Goal: Information Seeking & Learning: Learn about a topic

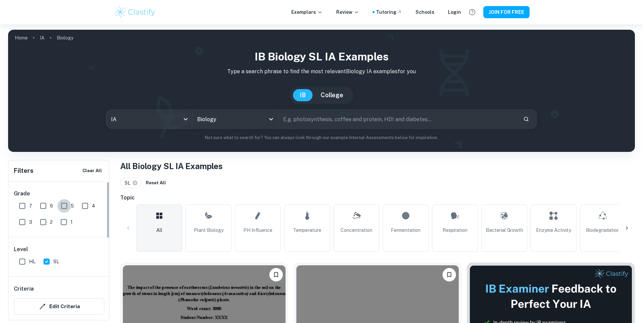
click at [62, 204] on input "5" at bounding box center [64, 206] width 14 height 14
checkbox input "true"
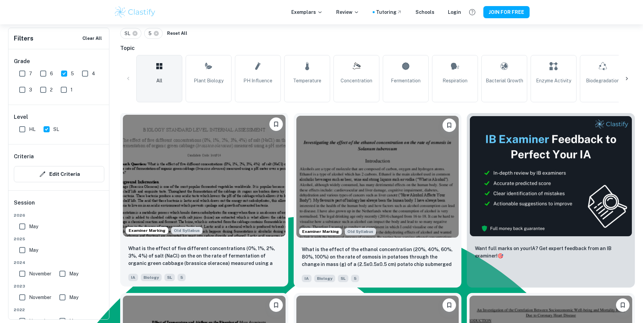
scroll to position [158, 0]
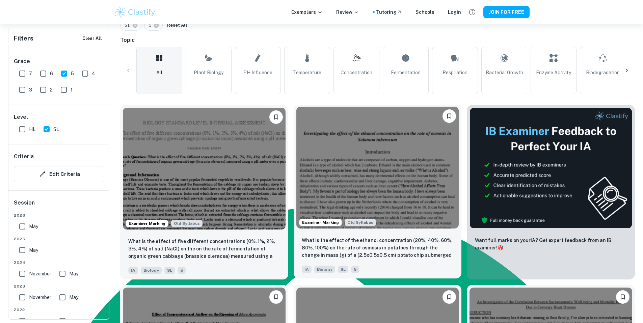
click at [297, 144] on img at bounding box center [378, 168] width 163 height 122
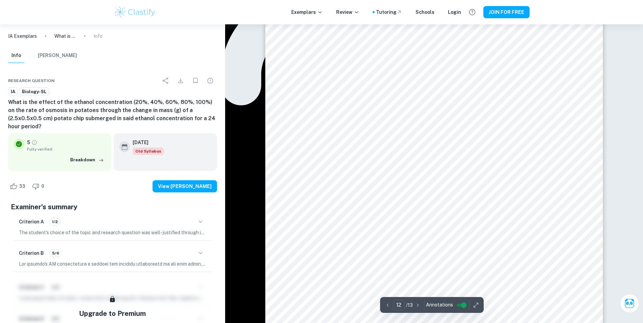
scroll to position [5150, 0]
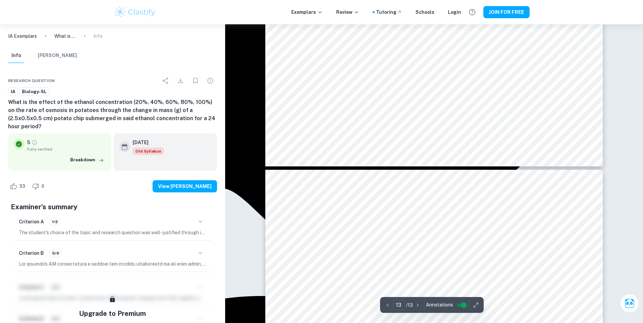
type input "12"
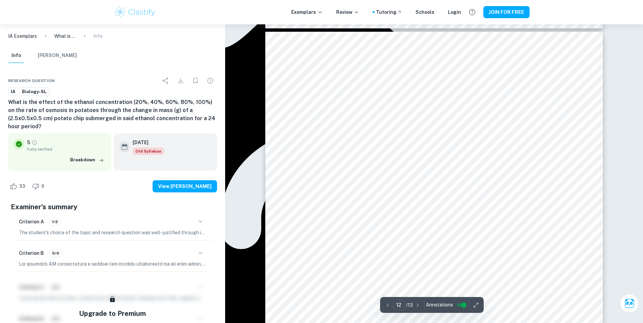
scroll to position [5001, 0]
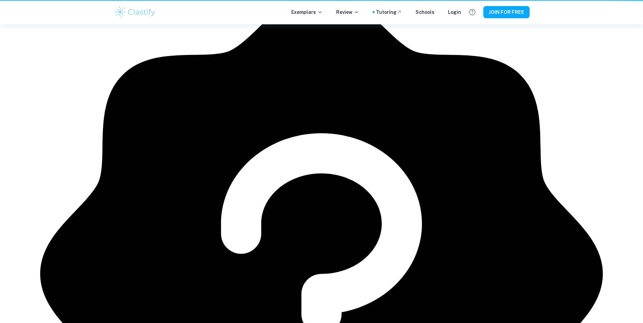
scroll to position [158, 0]
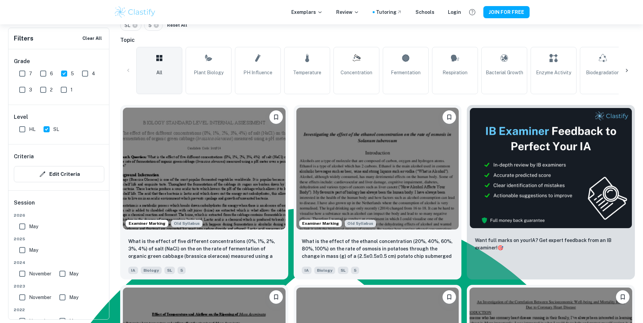
click at [23, 74] on input "7" at bounding box center [23, 74] width 14 height 14
checkbox input "true"
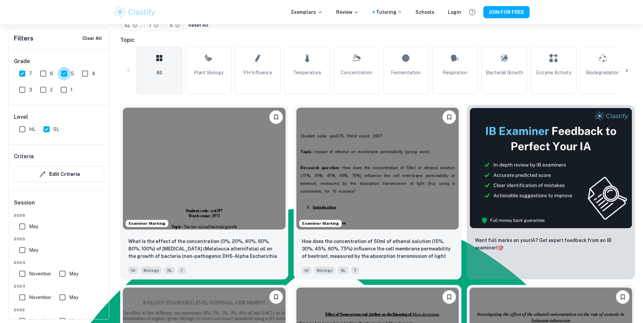
click at [58, 78] on input "5" at bounding box center [64, 74] width 14 height 14
checkbox input "false"
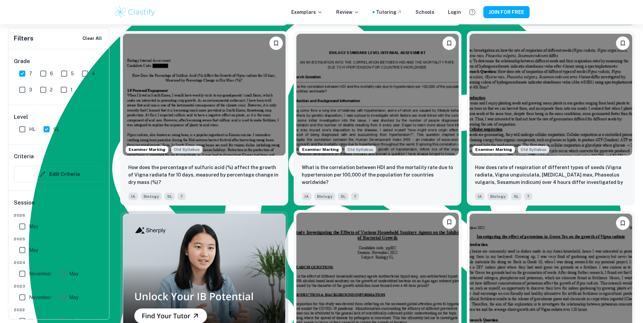
scroll to position [426, 0]
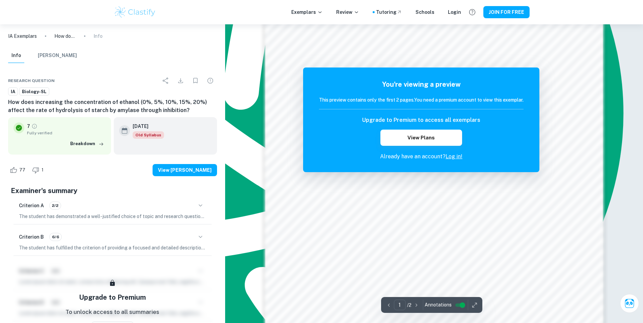
scroll to position [549, 0]
click at [420, 139] on button "View Plans" at bounding box center [422, 138] width 82 height 16
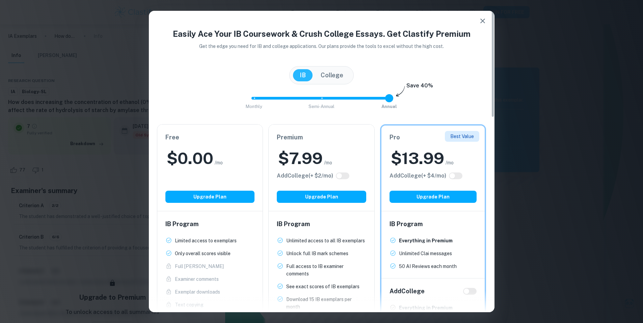
click at [224, 165] on div "$ 0.00 /mo" at bounding box center [209, 159] width 89 height 22
click at [221, 204] on div "Free $ 0.00 /mo Add College (+ $ 2 /mo) Upgrade Plan" at bounding box center [210, 168] width 106 height 86
click at [215, 199] on button "Upgrade Plan" at bounding box center [209, 197] width 89 height 12
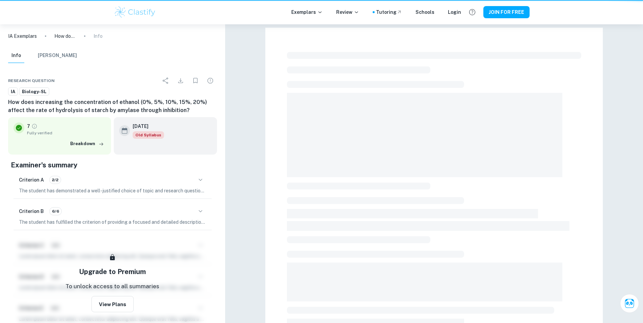
scroll to position [186, 0]
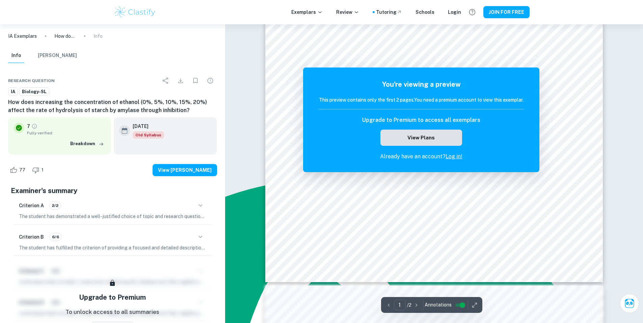
click at [440, 140] on button "View Plans" at bounding box center [422, 138] width 82 height 16
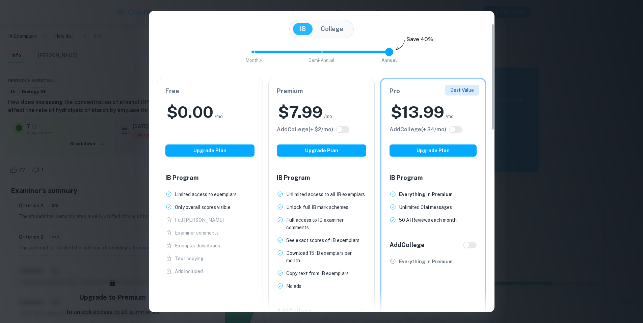
scroll to position [34, 0]
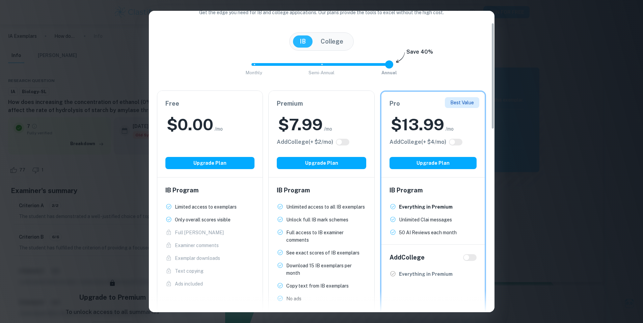
click at [533, 69] on div "Easily Ace Your IB Coursework & Crush College Essays. Get Clastify Premium Get …" at bounding box center [321, 161] width 643 height 323
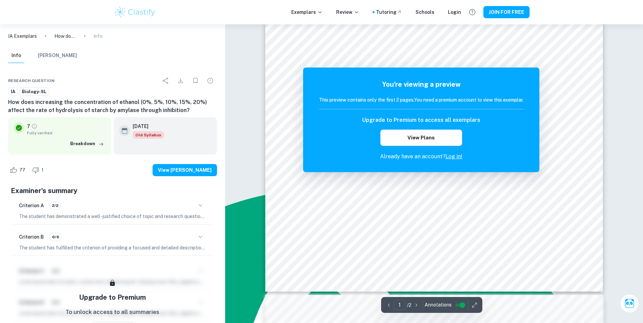
scroll to position [179, 0]
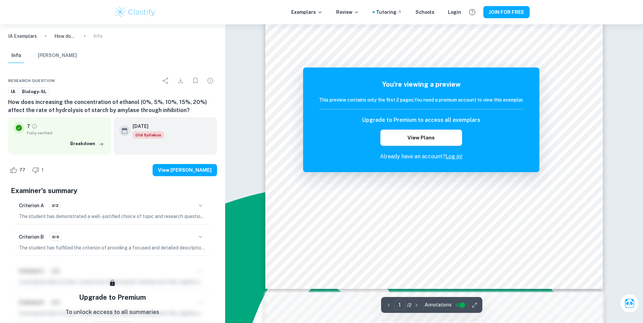
click at [176, 209] on div "Criterion A 2/2" at bounding box center [112, 205] width 187 height 11
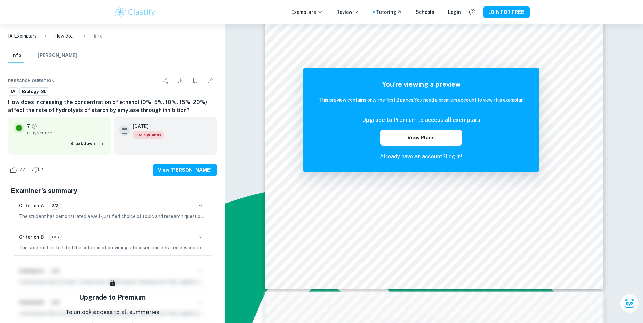
drag, startPoint x: 208, startPoint y: 203, endPoint x: 194, endPoint y: 210, distance: 15.7
click at [206, 206] on div "Criterion A 2/2 The student has demonstrated a well-justified choice of topic a…" at bounding box center [113, 210] width 198 height 28
click at [203, 207] on icon "button" at bounding box center [201, 206] width 8 height 8
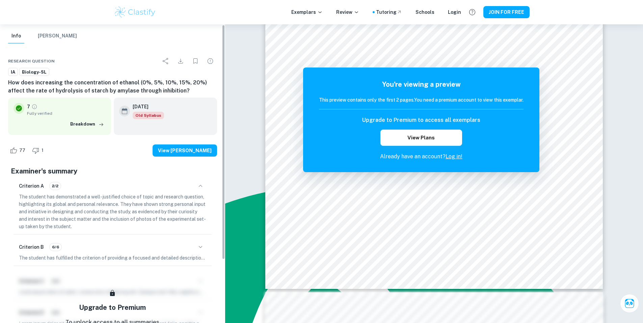
scroll to position [23, 0]
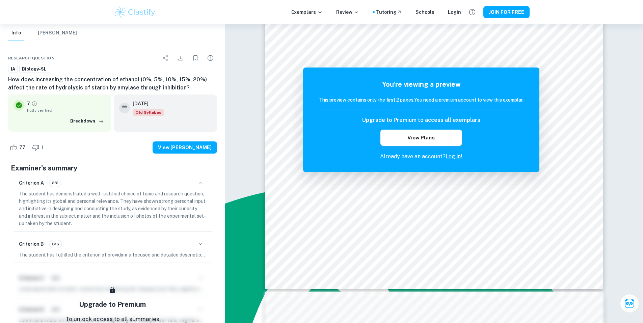
click at [149, 247] on div "Criterion B 6/6" at bounding box center [112, 243] width 187 height 11
click at [188, 245] on div "Criterion B 6/6" at bounding box center [112, 243] width 187 height 11
click at [207, 245] on div "Criterion B 6/6 The student has fulfilled the criterion of providing a focused …" at bounding box center [113, 248] width 198 height 28
click at [201, 241] on icon "button" at bounding box center [201, 244] width 8 height 8
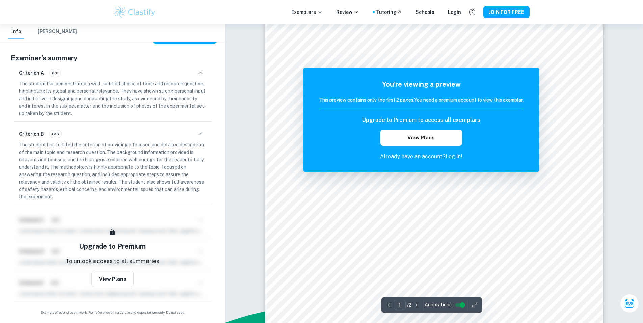
scroll to position [61, 0]
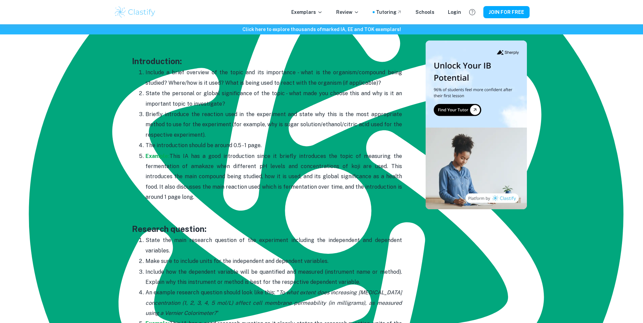
scroll to position [449, 0]
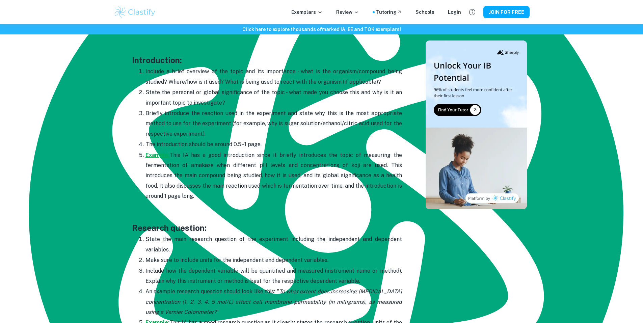
click at [151, 156] on strong "Example:" at bounding box center [158, 155] width 24 height 6
click at [333, 168] on p "Example: This IA has a good introduction since it briefly introduces the topic …" at bounding box center [274, 175] width 257 height 51
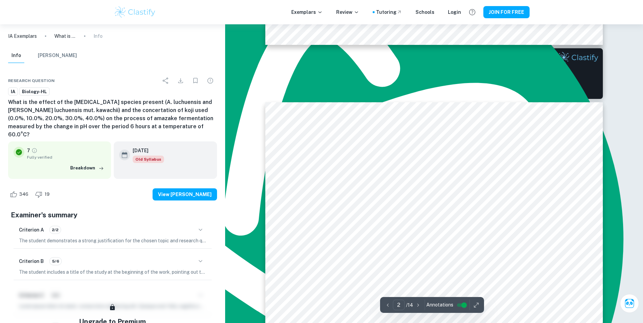
type input "1"
